Goal: Navigation & Orientation: Find specific page/section

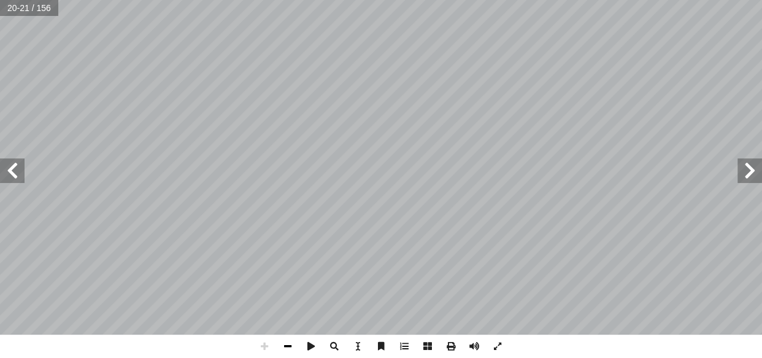
click at [287, 338] on span at bounding box center [287, 346] width 23 height 23
click at [292, 338] on span at bounding box center [287, 346] width 23 height 23
click at [748, 160] on span at bounding box center [750, 170] width 25 height 25
click at [254, 338] on span at bounding box center [264, 346] width 23 height 23
click at [265, 338] on span at bounding box center [264, 346] width 23 height 23
